Goal: Task Accomplishment & Management: Manage account settings

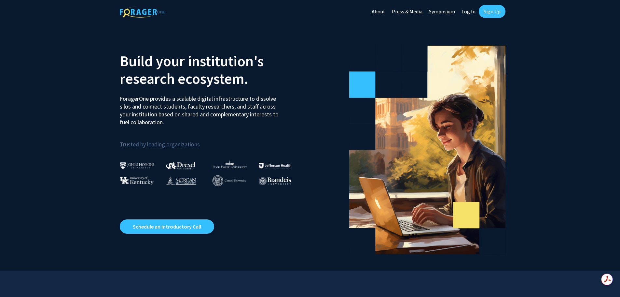
click at [487, 15] on link "Sign Up" at bounding box center [492, 11] width 27 height 13
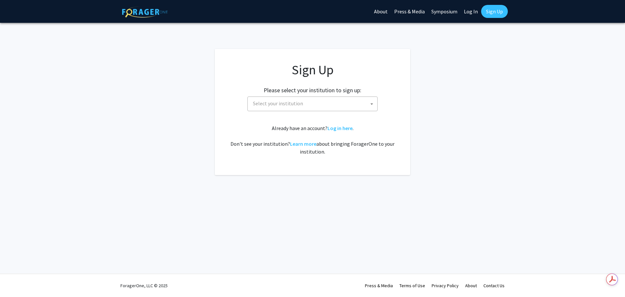
click at [371, 105] on span at bounding box center [372, 104] width 7 height 14
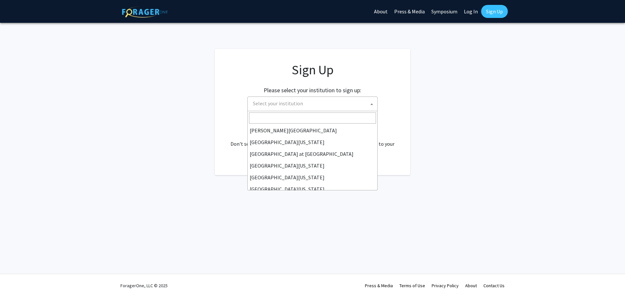
scroll to position [228, 0]
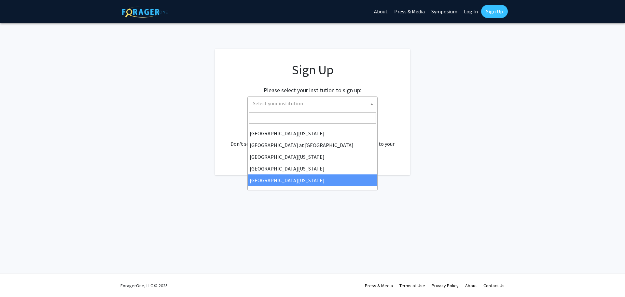
select select "33"
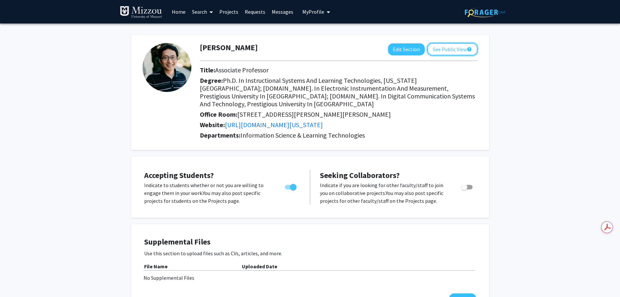
click at [446, 51] on button "See Public View help" at bounding box center [453, 49] width 50 height 12
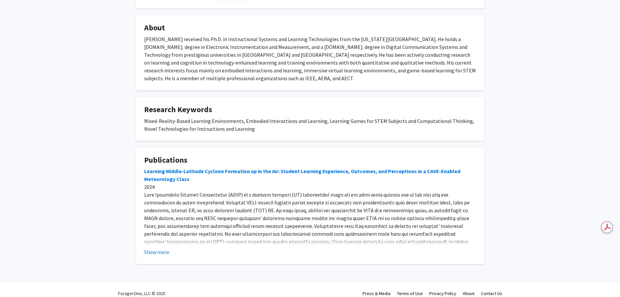
click at [156, 248] on button "Show more" at bounding box center [156, 252] width 25 height 8
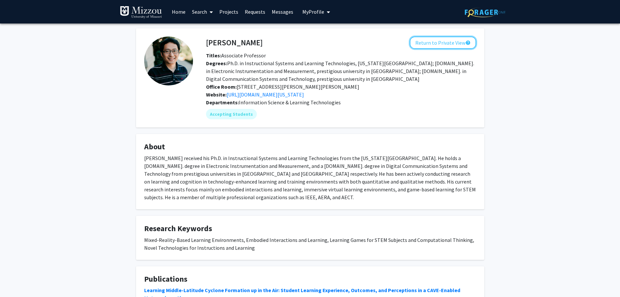
click at [432, 46] on button "Return to Private View help" at bounding box center [443, 42] width 66 height 12
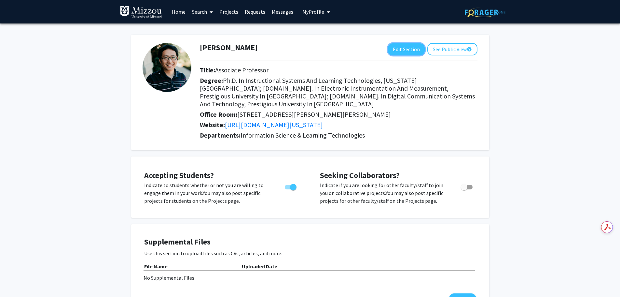
click at [404, 51] on button "Edit Section" at bounding box center [406, 49] width 37 height 12
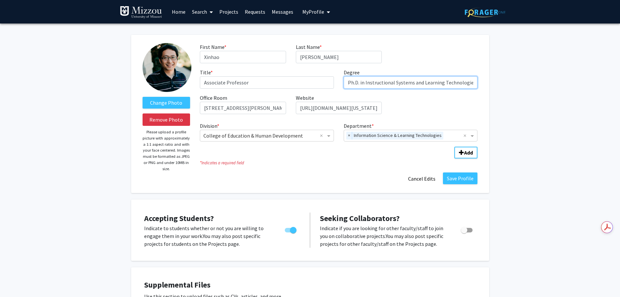
click at [426, 87] on input "Ph.D. in Instructional Systems and Learning Technologies, Florida State Univers…" at bounding box center [411, 82] width 134 height 12
click at [473, 82] on input "Ph.D. in Instructional Systems and Learning Technologies, Florida State Univers…" at bounding box center [411, 82] width 134 height 12
click at [423, 83] on input "Ph.D. in Instructional Systems and Learning Technologies, Florida State Univers…" at bounding box center [411, 82] width 134 height 12
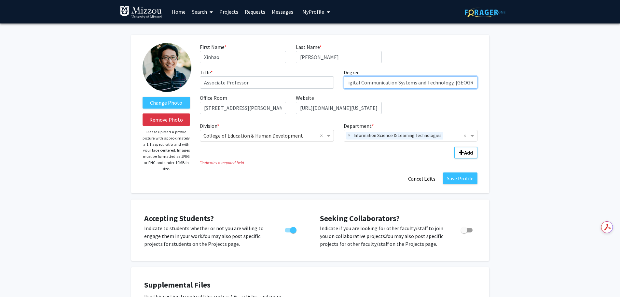
paste input "B.Sc. in Electronic Instrumentation and Measurement, prestigious university in …"
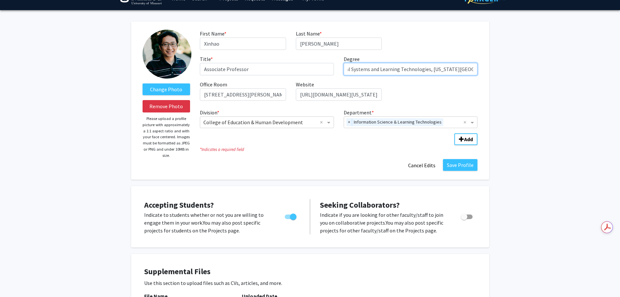
scroll to position [0, 0]
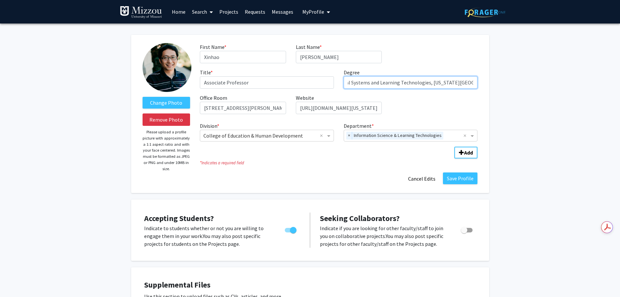
type input "Ph.D. in Instructional Systems and Learning Technologies, Florida State Univers…"
click at [462, 177] on button "Save Profile" at bounding box center [460, 178] width 35 height 12
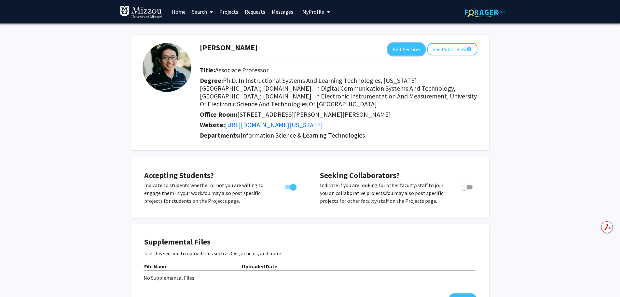
click at [409, 51] on button "Edit Section" at bounding box center [406, 49] width 37 height 12
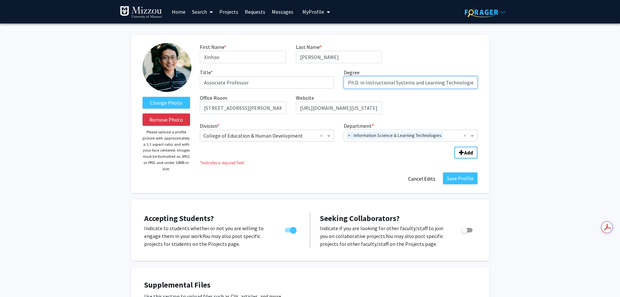
click at [472, 82] on input "Ph.D. in Instructional Systems and Learning Technologies, Florida State Univers…" at bounding box center [411, 82] width 134 height 12
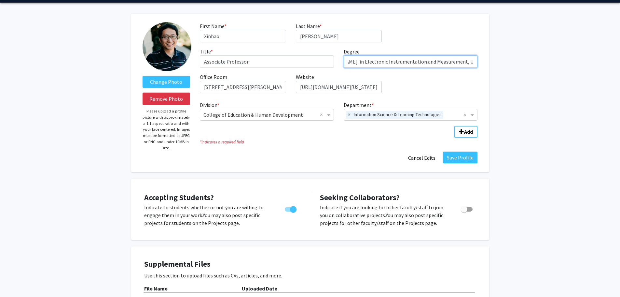
scroll to position [33, 0]
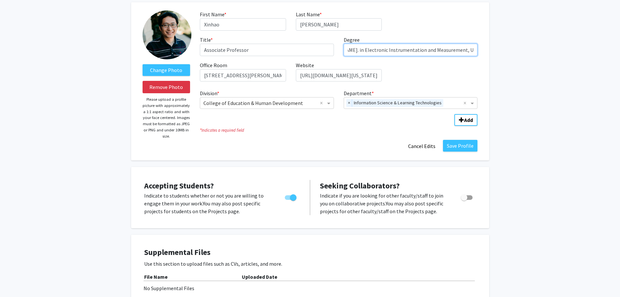
type input "Ph.D. in Instructional Systems and Learning Technologies, Florida State Univers…"
click at [461, 147] on button "Save Profile" at bounding box center [460, 146] width 35 height 12
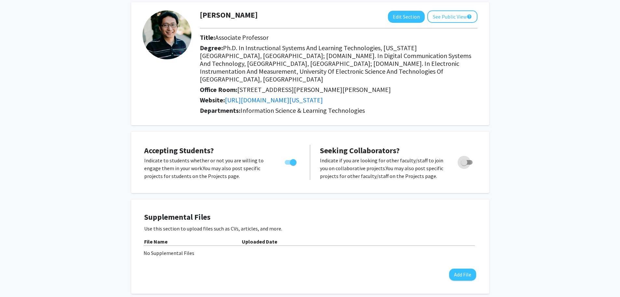
click at [468, 160] on span "Toggle" at bounding box center [467, 162] width 12 height 5
click at [464, 164] on input "Toggle" at bounding box center [464, 164] width 0 height 0
checkbox input "true"
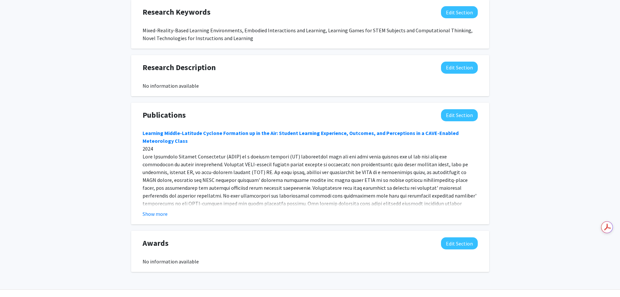
click at [161, 210] on button "Show more" at bounding box center [155, 214] width 25 height 8
